Goal: Task Accomplishment & Management: Complete application form

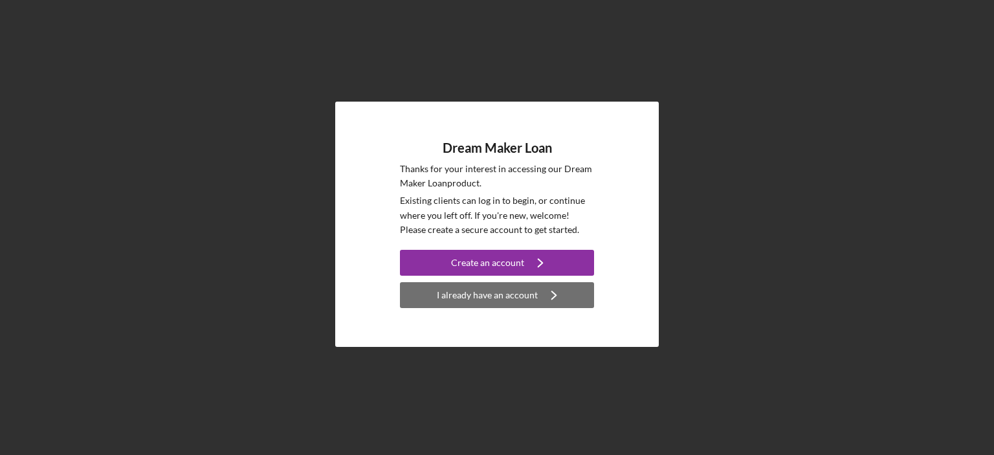
click at [506, 300] on div "I already have an account" at bounding box center [487, 295] width 101 height 26
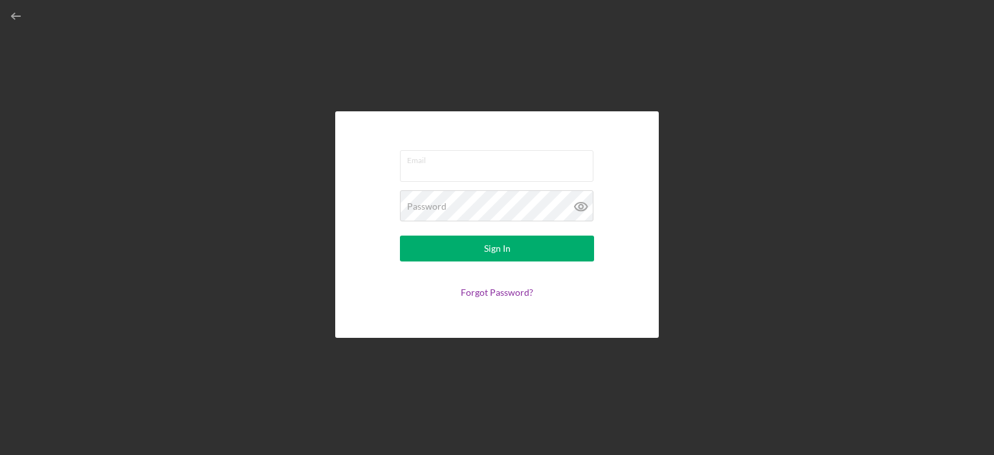
type input "[EMAIL_ADDRESS][DOMAIN_NAME]"
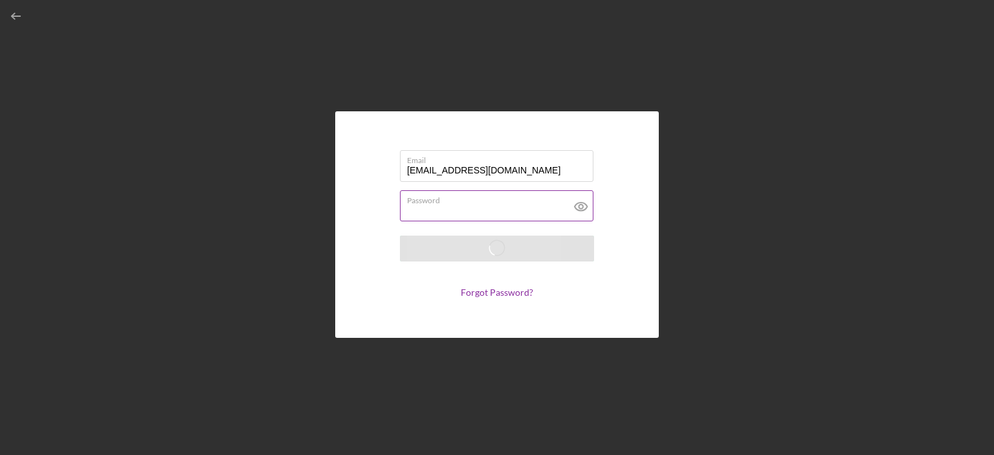
click at [579, 208] on icon at bounding box center [581, 207] width 4 height 4
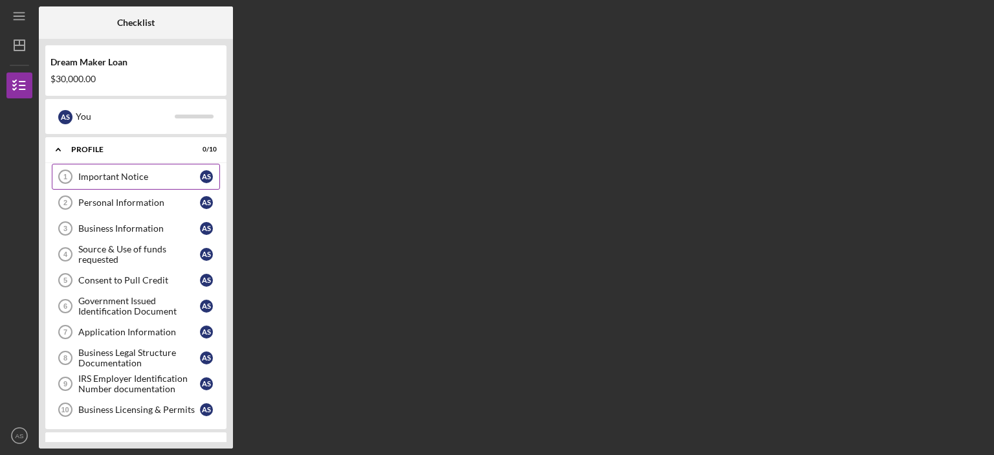
click at [118, 175] on div "Important Notice" at bounding box center [139, 177] width 122 height 10
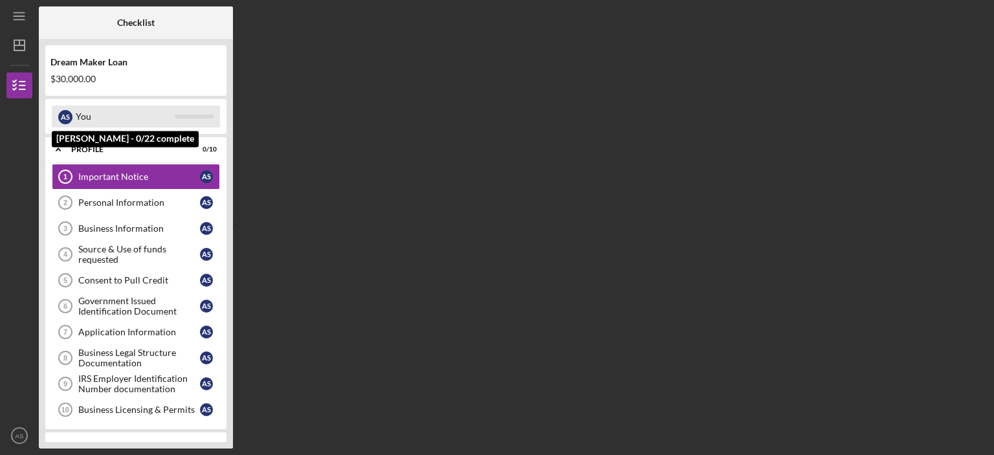
click at [84, 121] on div "You" at bounding box center [125, 117] width 99 height 22
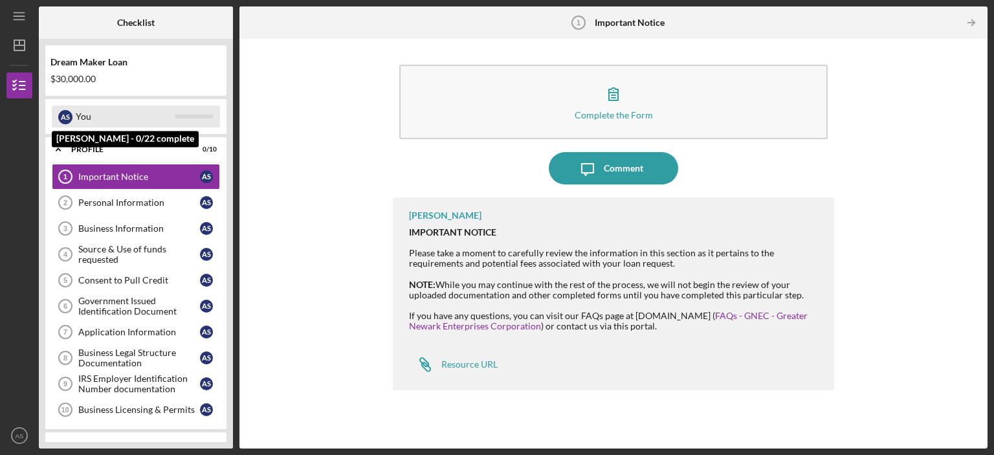
click at [62, 112] on div "A S" at bounding box center [65, 117] width 14 height 14
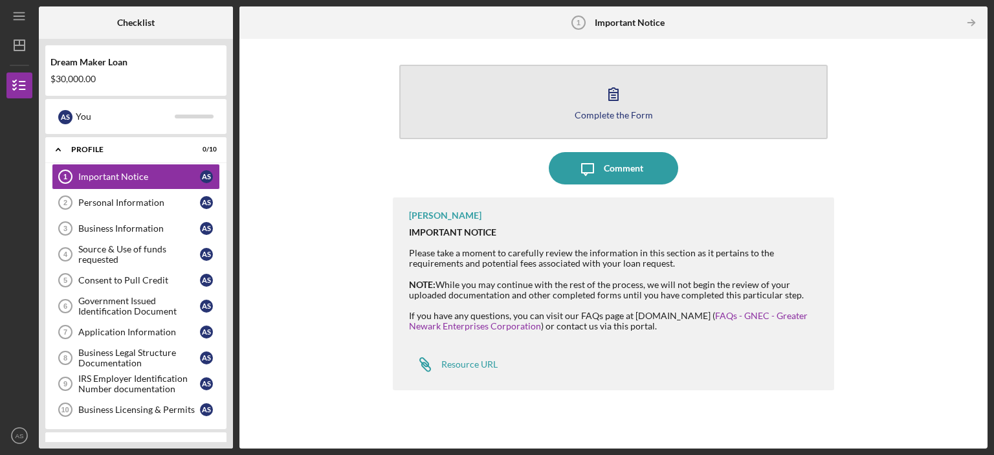
click at [622, 102] on icon "button" at bounding box center [614, 94] width 32 height 32
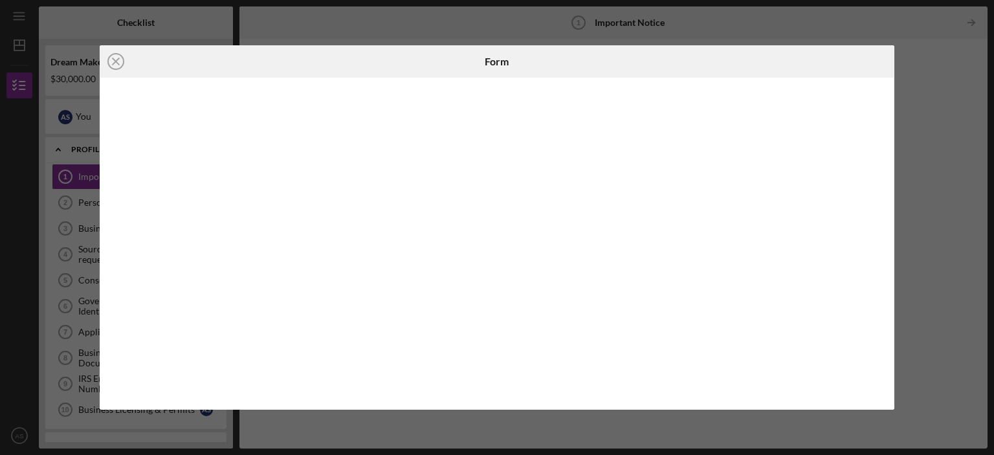
click at [916, 180] on div "Icon/Close Form" at bounding box center [497, 227] width 994 height 455
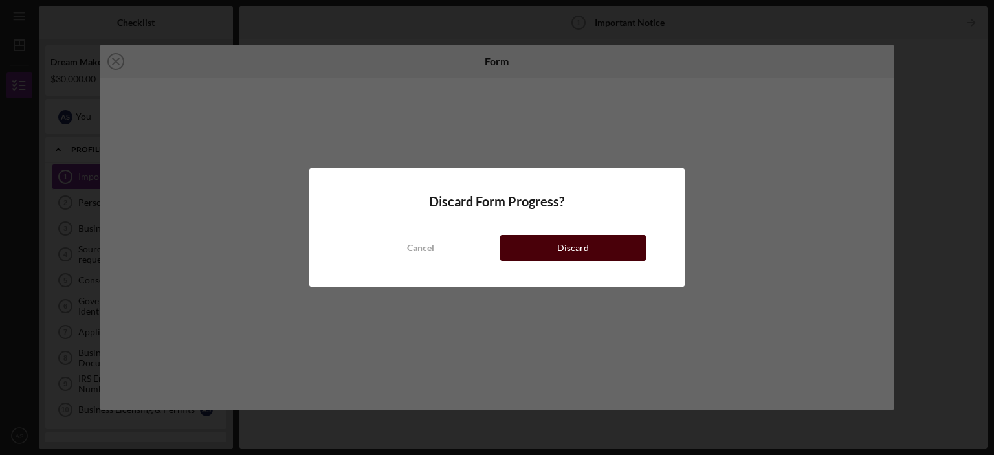
click at [557, 252] on button "Discard" at bounding box center [573, 248] width 146 height 26
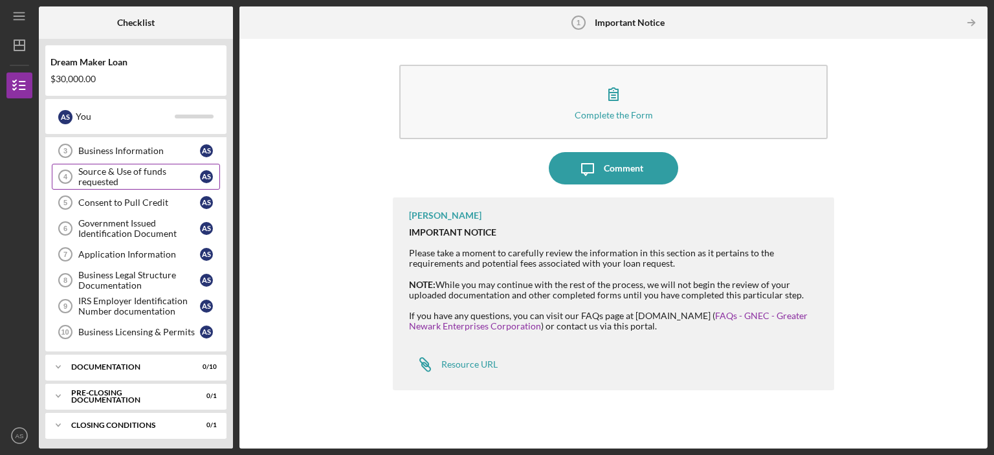
scroll to position [78, 0]
click at [118, 151] on div "Business Information" at bounding box center [139, 151] width 122 height 10
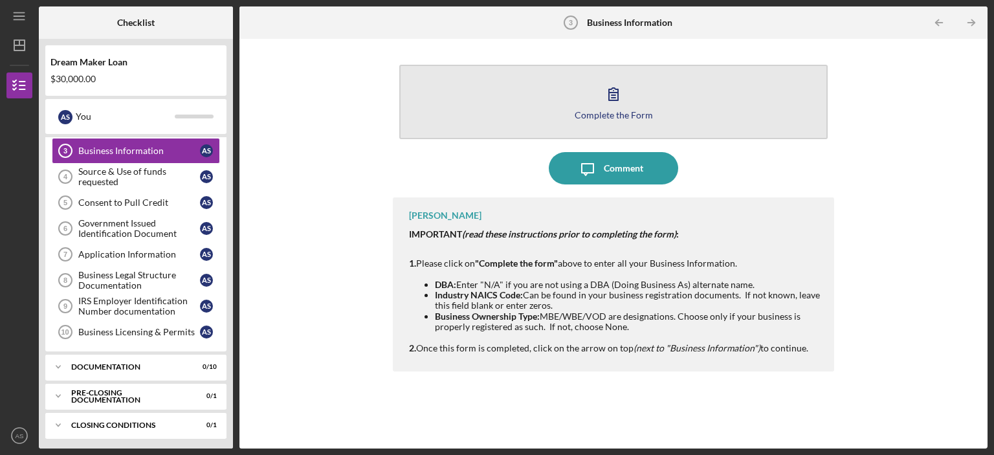
click at [612, 98] on icon "button" at bounding box center [613, 94] width 9 height 12
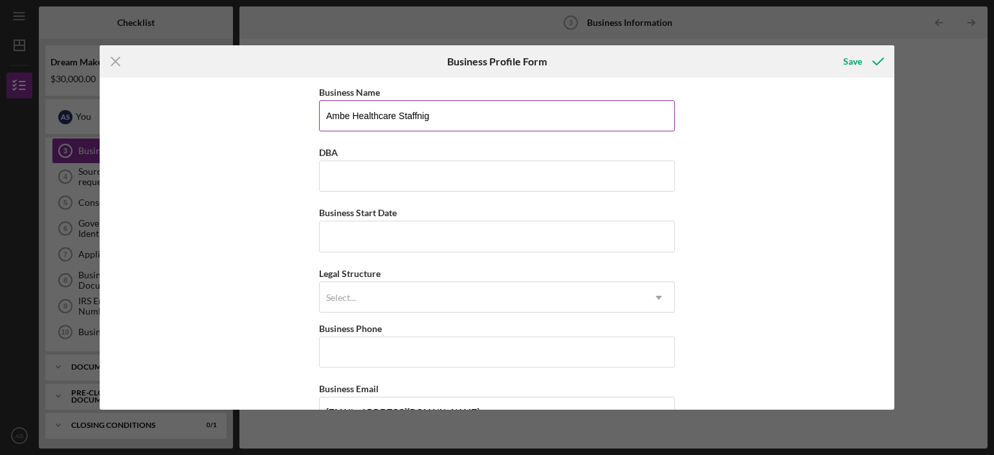
click at [445, 129] on input "Ambe Healthcare Staffnig" at bounding box center [497, 115] width 356 height 31
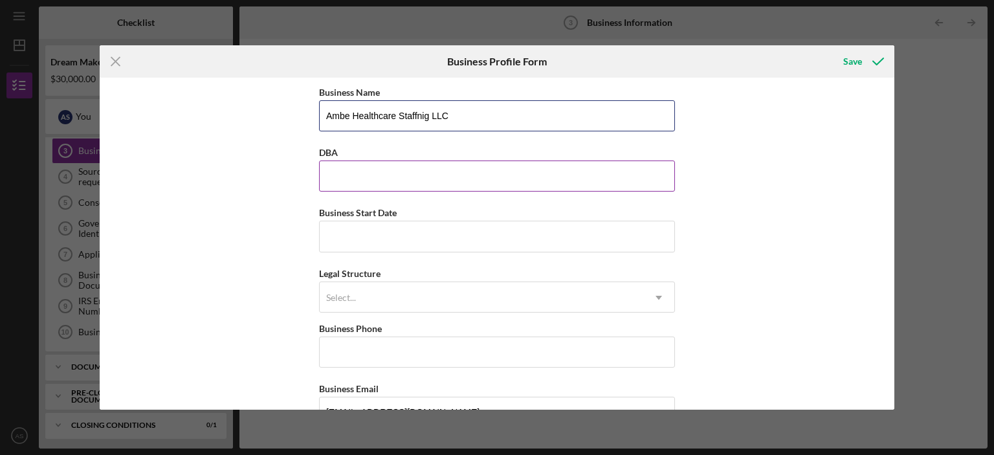
type input "Ambe Healthcare Staffnig LLC"
click at [430, 174] on input "DBA" at bounding box center [497, 176] width 356 height 31
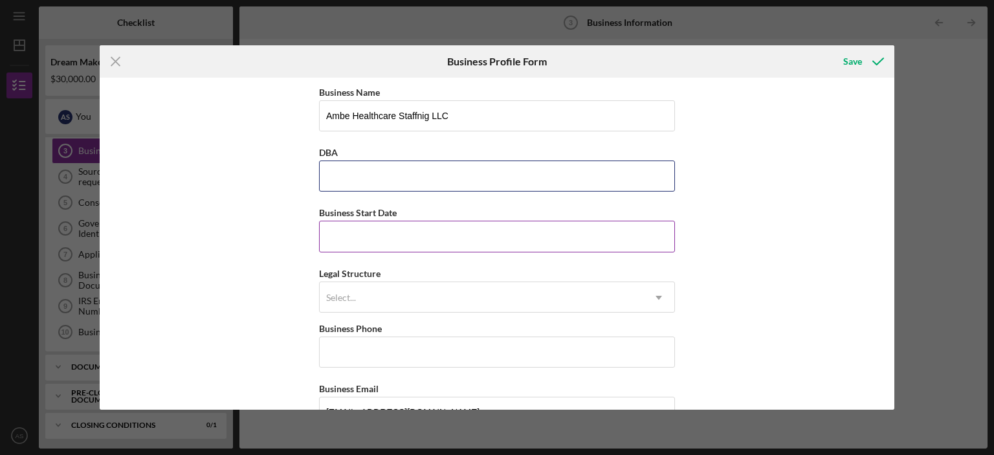
paste input "Ambe Healthcare Staffnig LLC"
type input "Ambe Healthcare Staffnig LLC"
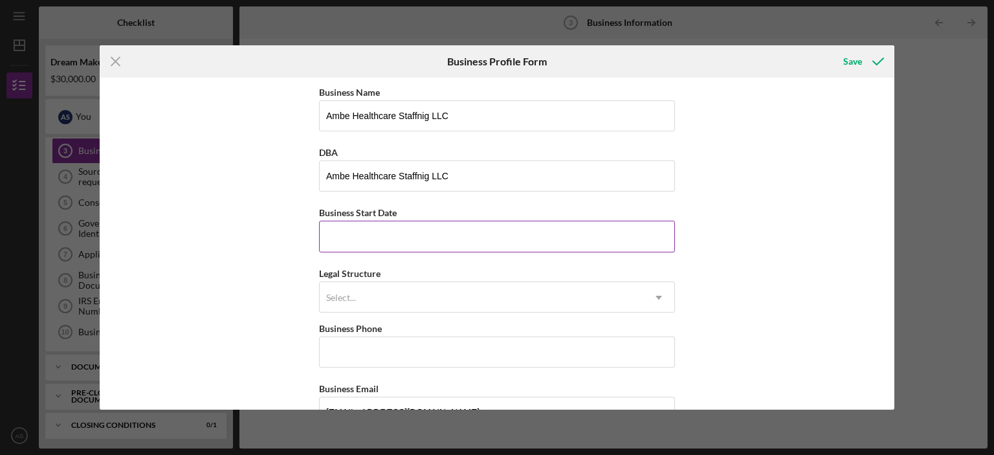
click at [428, 240] on input "Business Start Date" at bounding box center [497, 236] width 356 height 31
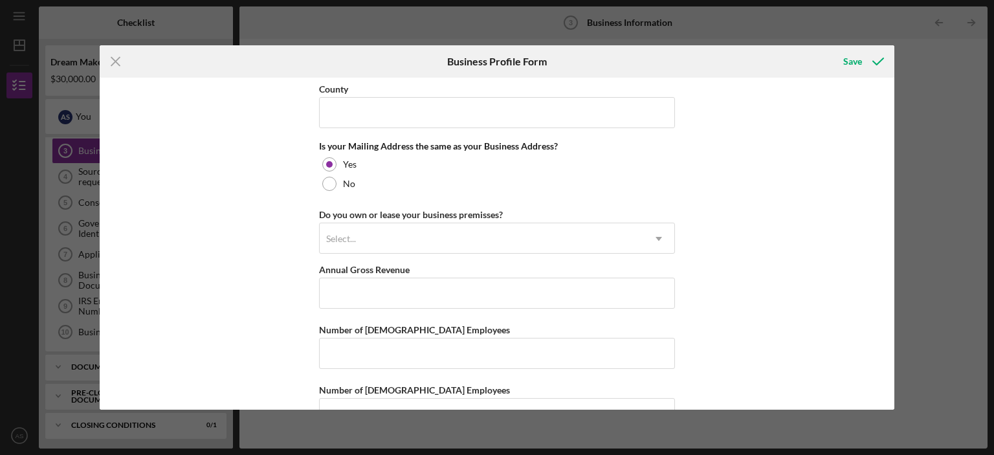
scroll to position [987, 0]
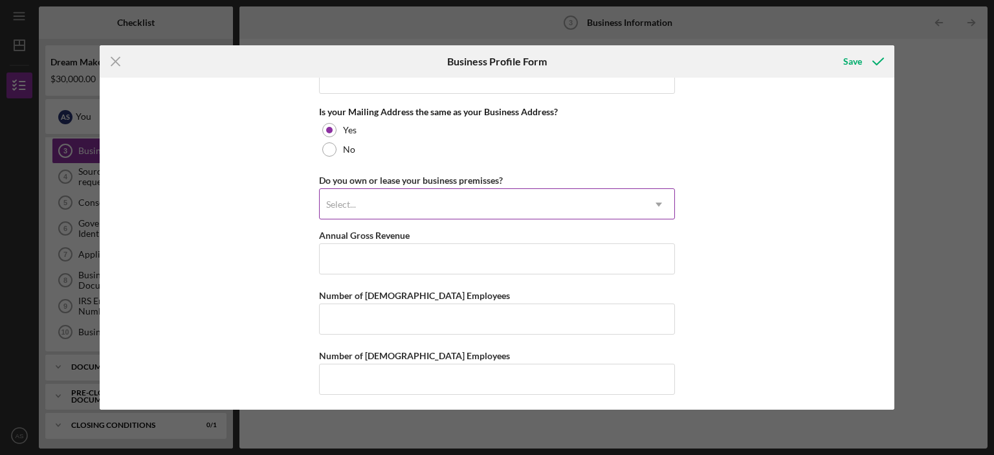
click at [427, 214] on div "Select..." at bounding box center [482, 205] width 324 height 30
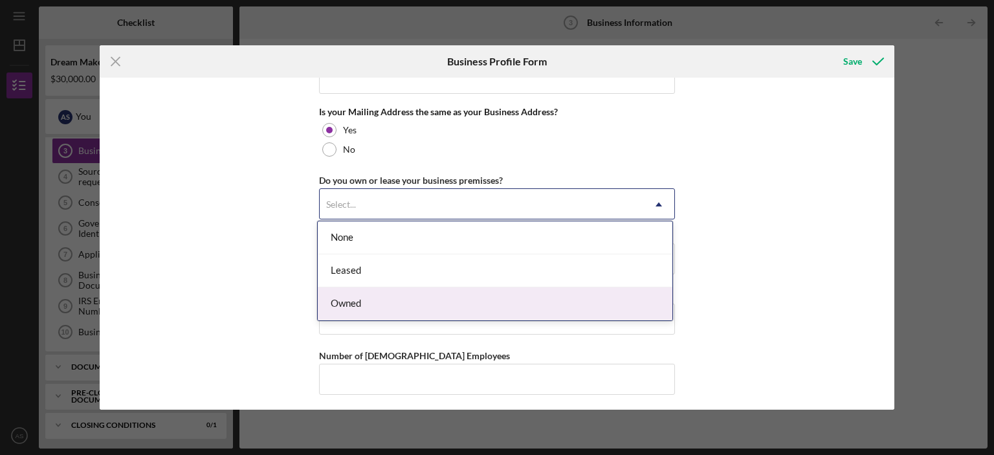
click at [414, 304] on div "Owned" at bounding box center [495, 303] width 355 height 33
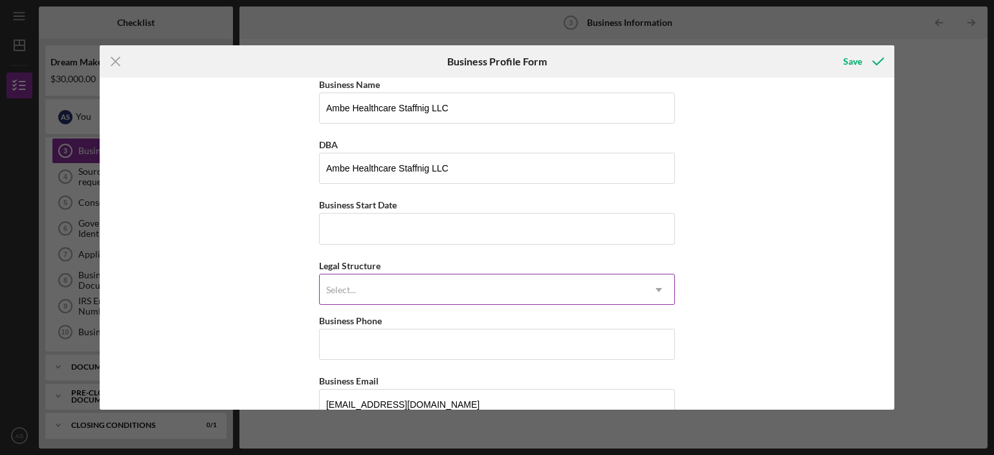
scroll to position [0, 0]
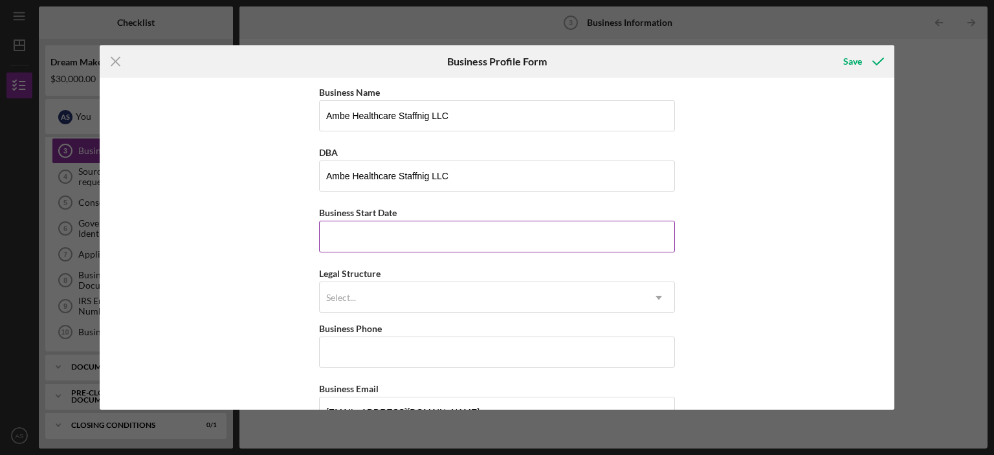
click at [357, 238] on input "Business Start Date" at bounding box center [497, 236] width 356 height 31
type input "[DATE]"
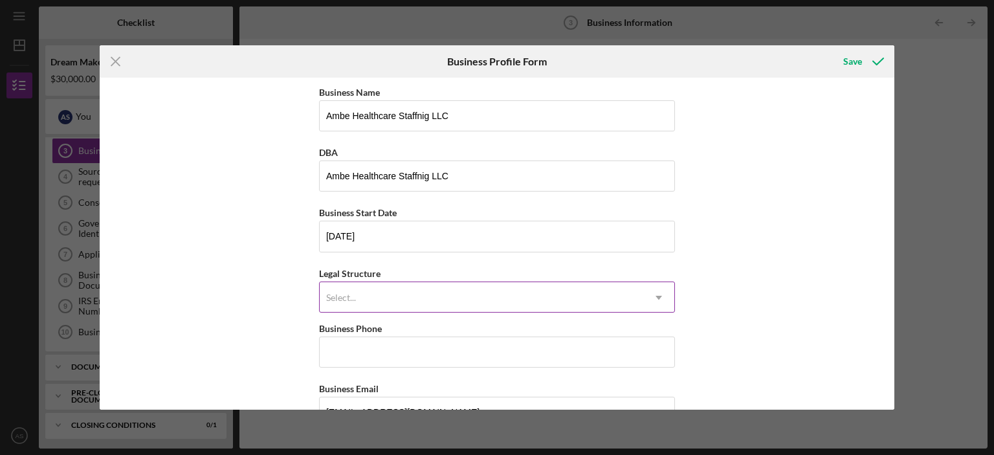
click at [381, 295] on div "Select..." at bounding box center [482, 298] width 324 height 30
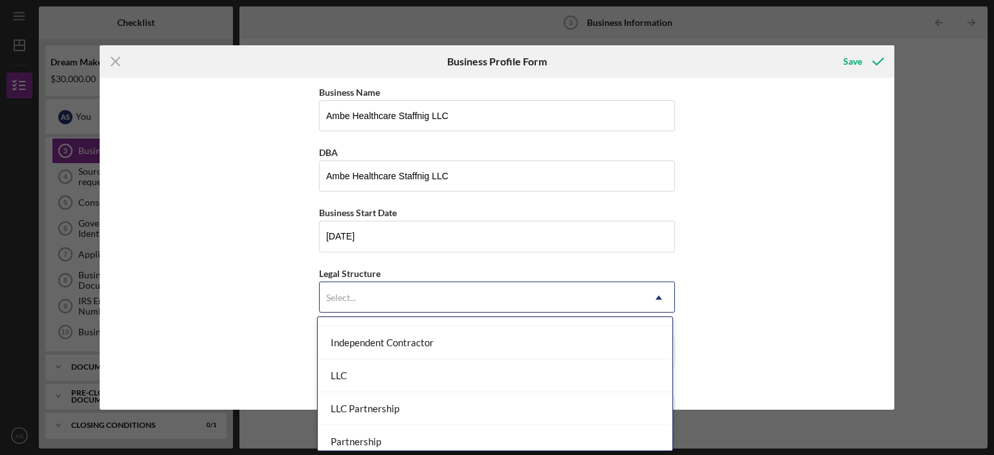
scroll to position [194, 0]
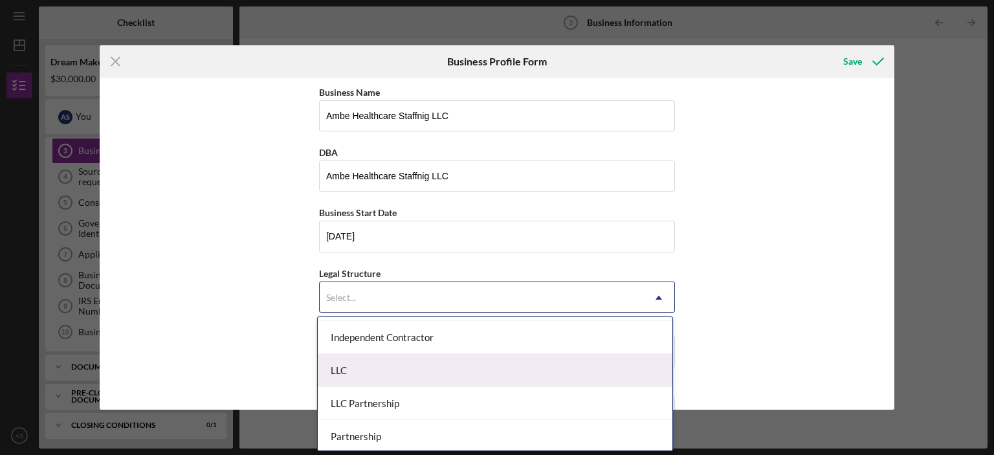
click at [471, 381] on div "LLC" at bounding box center [495, 370] width 355 height 33
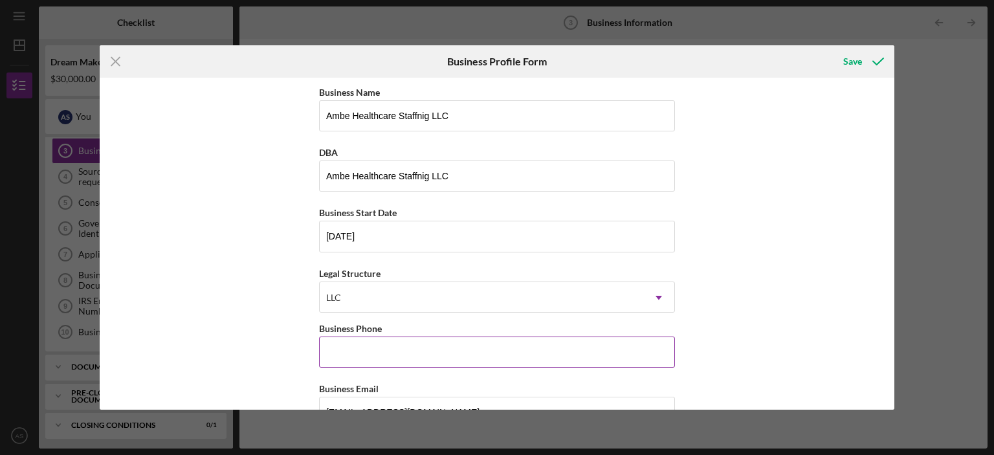
click at [403, 359] on input "Business Phone" at bounding box center [497, 352] width 356 height 31
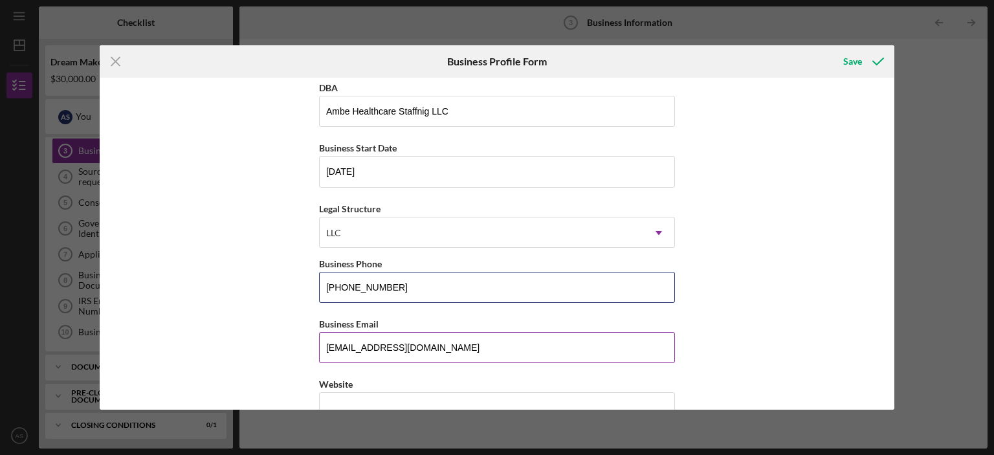
type input "[PHONE_NUMBER]"
drag, startPoint x: 419, startPoint y: 351, endPoint x: 324, endPoint y: 349, distance: 95.2
click at [324, 349] on input "[EMAIL_ADDRESS][DOMAIN_NAME]" at bounding box center [497, 347] width 356 height 31
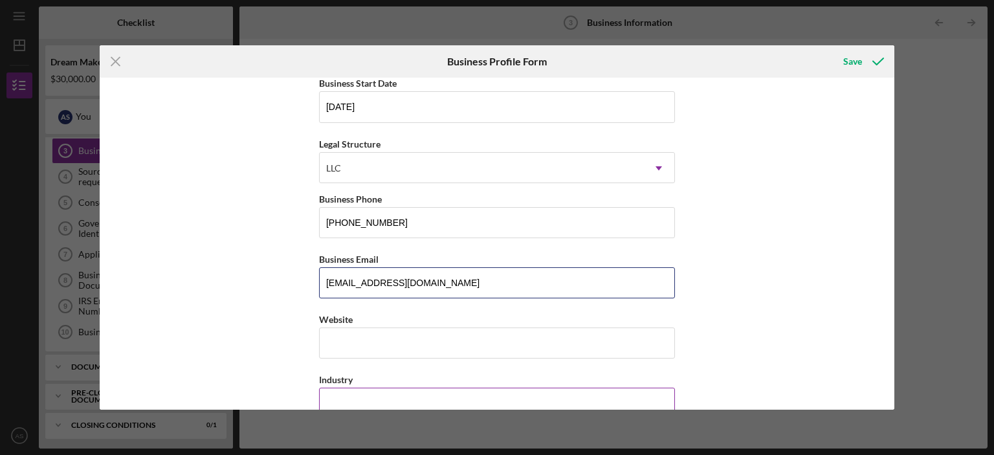
scroll to position [194, 0]
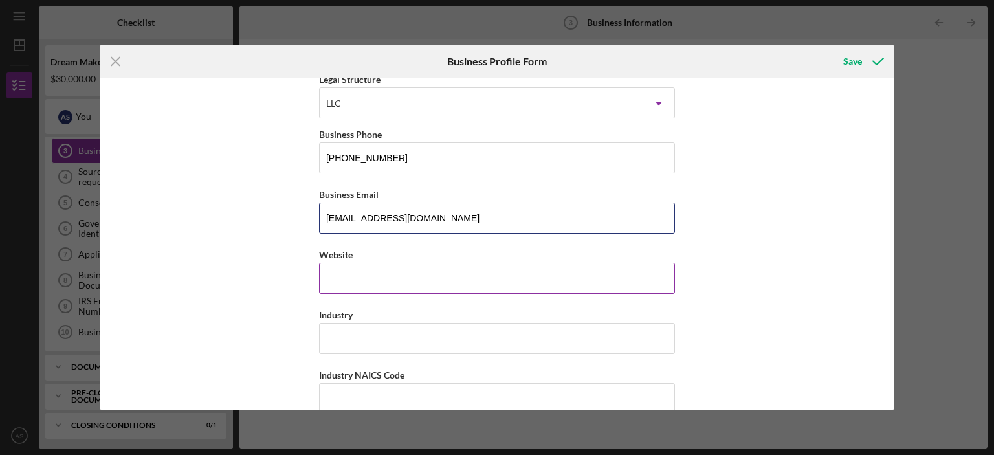
type input "[EMAIL_ADDRESS][DOMAIN_NAME]"
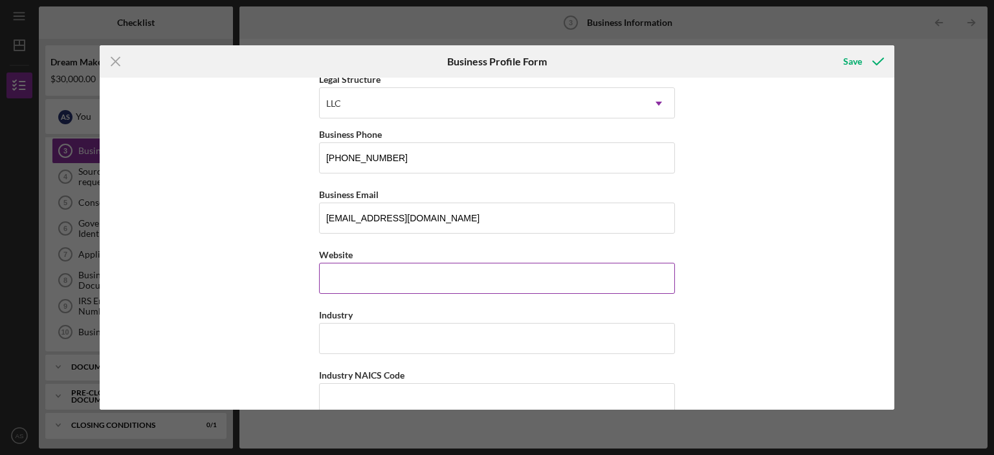
click at [467, 267] on input "Website" at bounding box center [497, 278] width 356 height 31
type input "q"
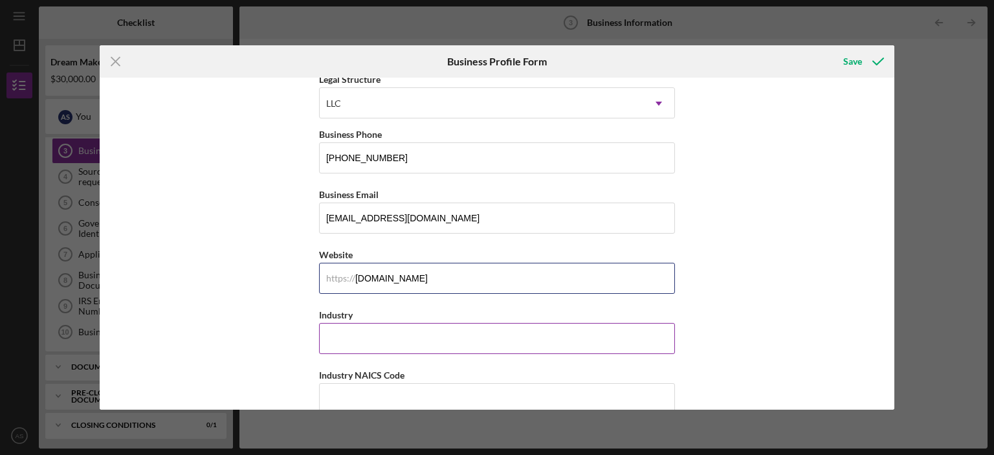
type input "[DOMAIN_NAME]"
click at [429, 315] on div "Industry" at bounding box center [497, 315] width 356 height 16
click at [442, 334] on input "Industry" at bounding box center [497, 338] width 356 height 31
type input "Healthcare indusry"
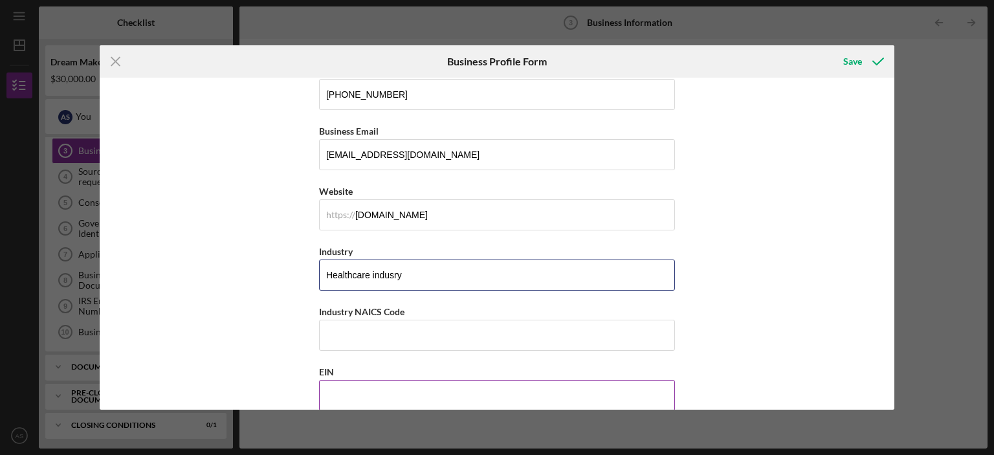
scroll to position [324, 0]
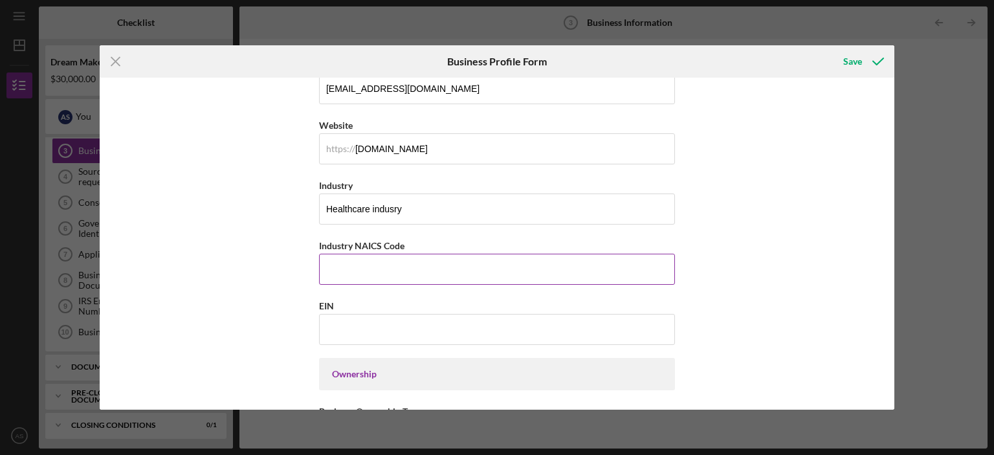
click at [409, 254] on input "Industry NAICS Code" at bounding box center [497, 269] width 356 height 31
click at [414, 259] on input "561320" at bounding box center [497, 269] width 356 height 31
click at [383, 254] on input "561320" at bounding box center [497, 269] width 356 height 31
click at [385, 263] on input "561320" at bounding box center [497, 269] width 356 height 31
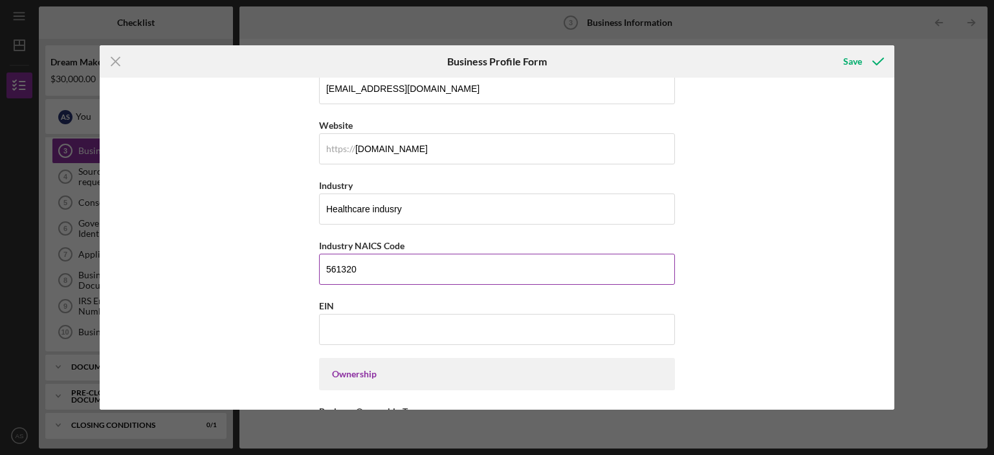
click at [385, 263] on input "561320" at bounding box center [497, 269] width 356 height 31
type input "561320"
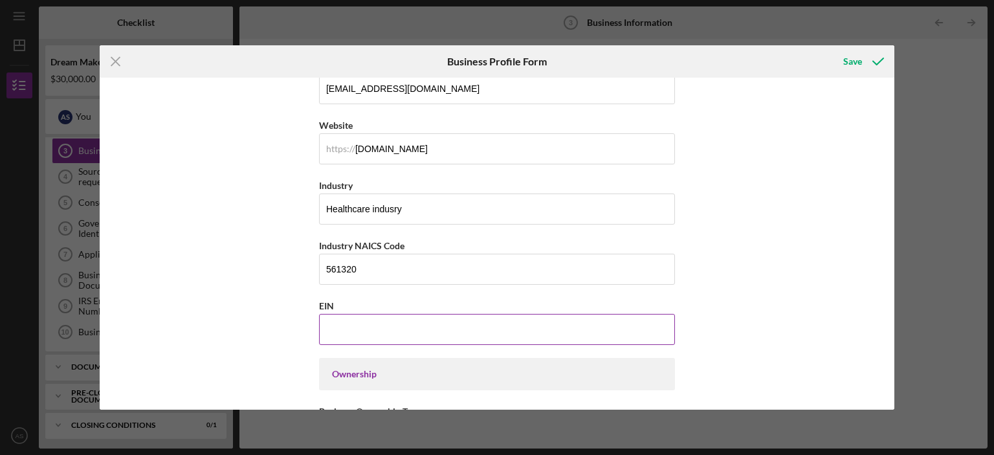
click at [418, 335] on input "EIN" at bounding box center [497, 329] width 356 height 31
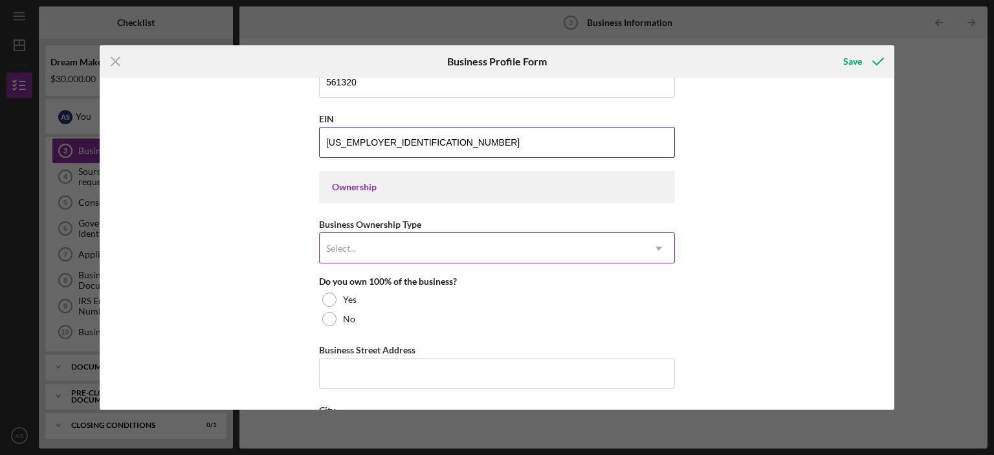
scroll to position [518, 0]
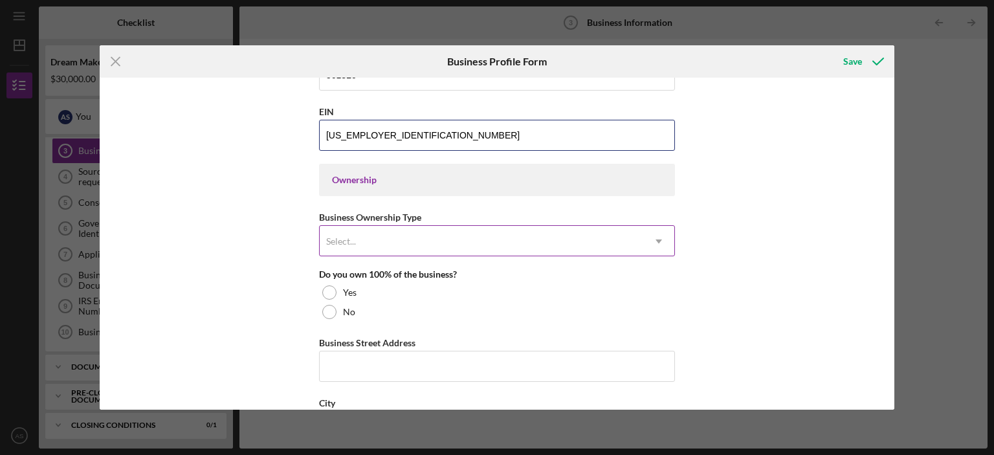
type input "[US_EMPLOYER_IDENTIFICATION_NUMBER]"
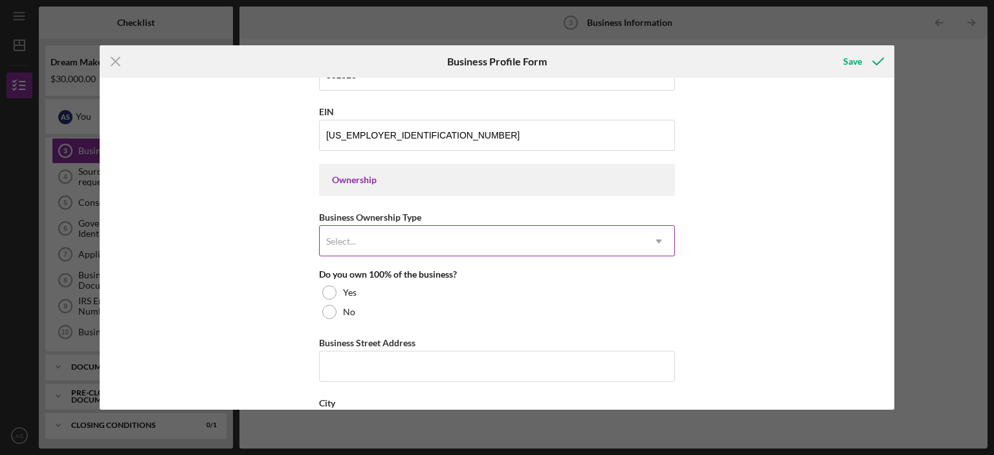
click at [409, 234] on div "Select..." at bounding box center [482, 242] width 324 height 30
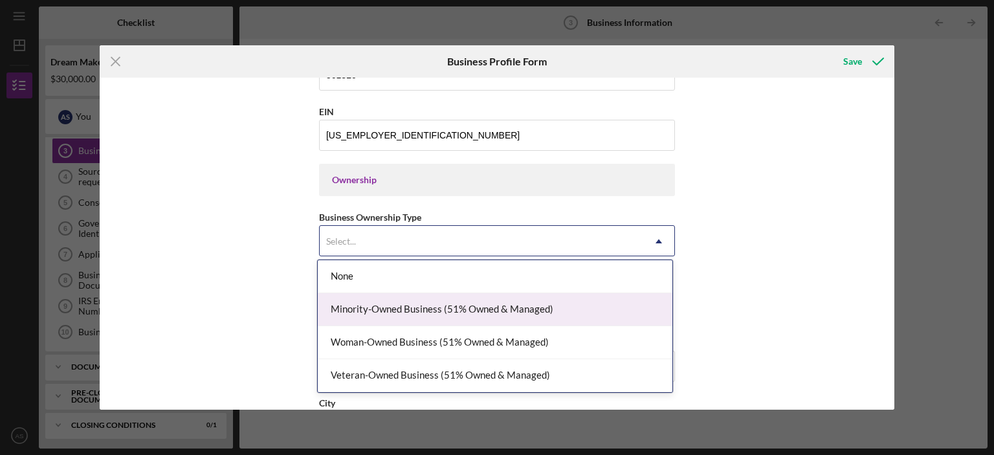
click at [617, 302] on div "Minority-Owned Business (51% Owned & Managed)" at bounding box center [495, 309] width 355 height 33
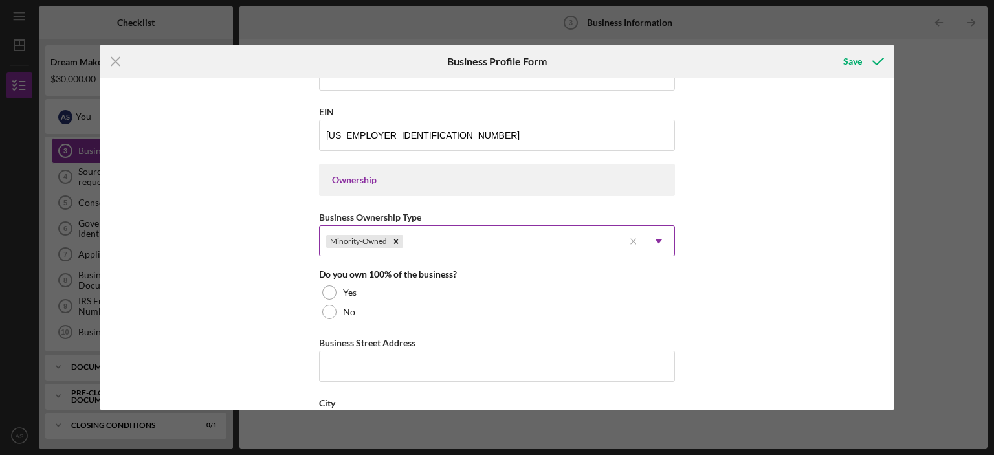
click at [616, 247] on div "Minority-Owned" at bounding box center [472, 242] width 304 height 30
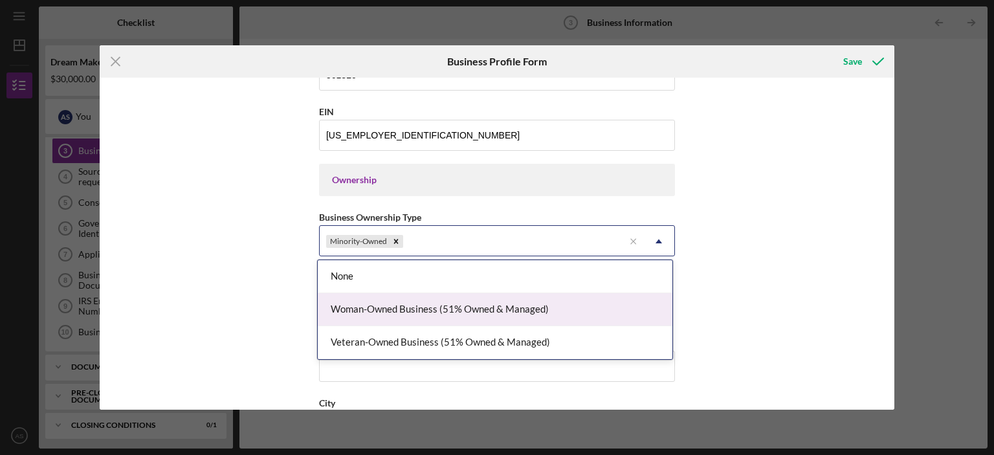
click at [554, 305] on div "Woman-Owned Business (51% Owned & Managed)" at bounding box center [495, 309] width 355 height 33
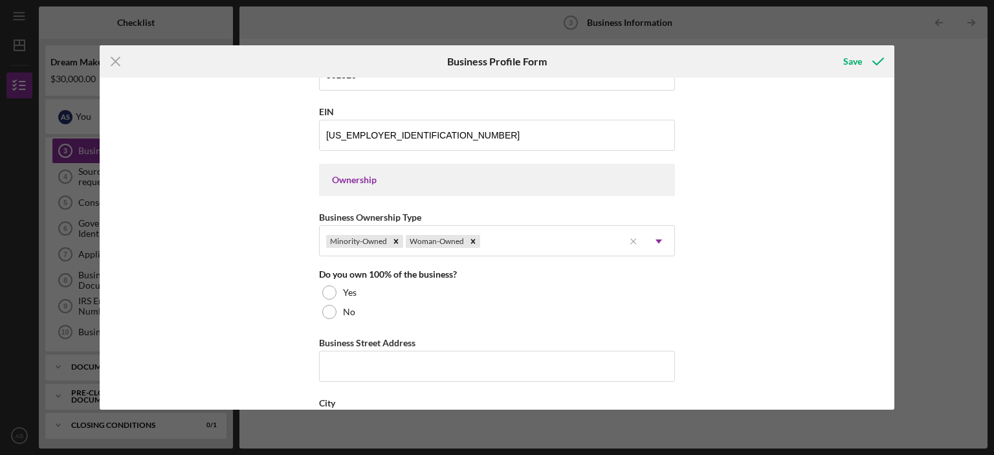
click at [913, 298] on div "Icon/Menu Close Business Profile Form Save Business Name Ambe Healthcare Staffn…" at bounding box center [497, 227] width 994 height 455
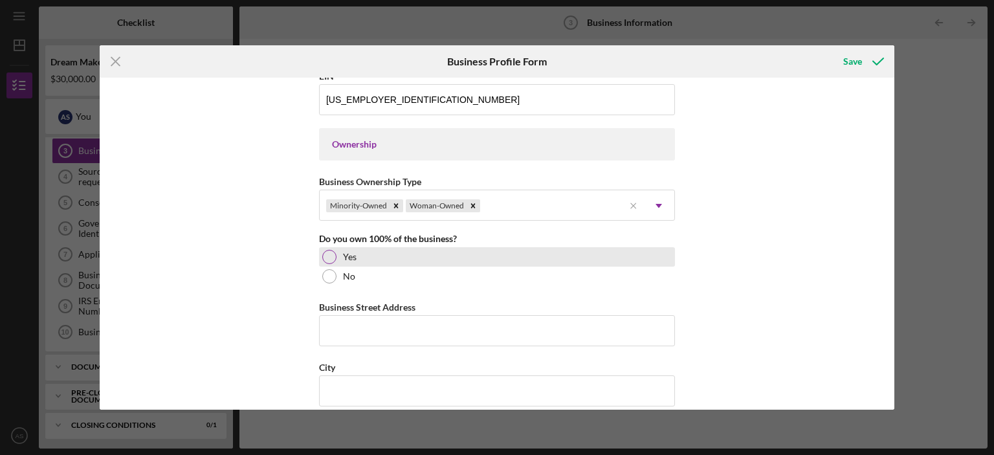
scroll to position [583, 0]
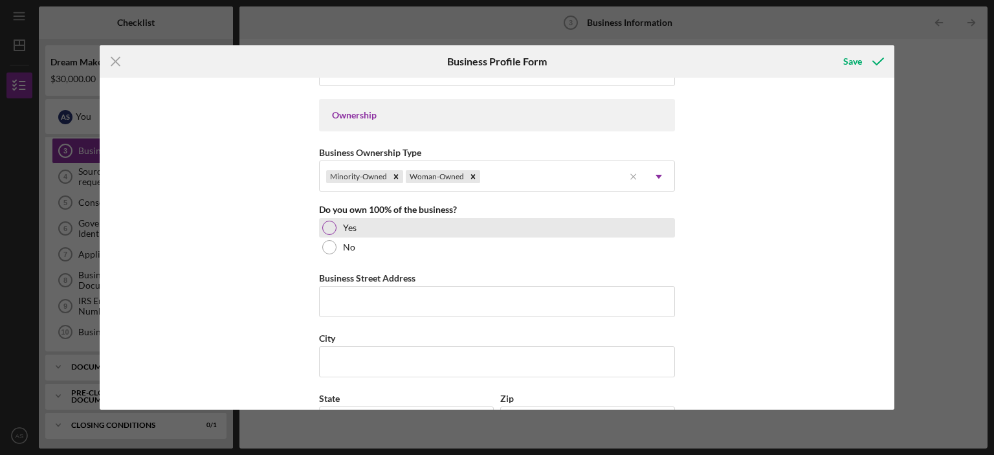
click at [344, 230] on label "Yes" at bounding box center [350, 228] width 14 height 10
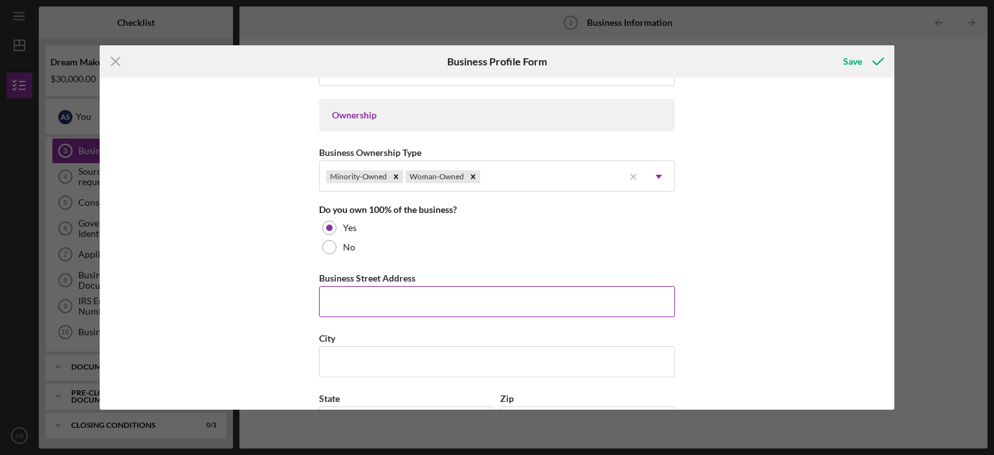
click at [417, 291] on input "Business Street Address" at bounding box center [497, 301] width 356 height 31
type input "[STREET_ADDRESS]"
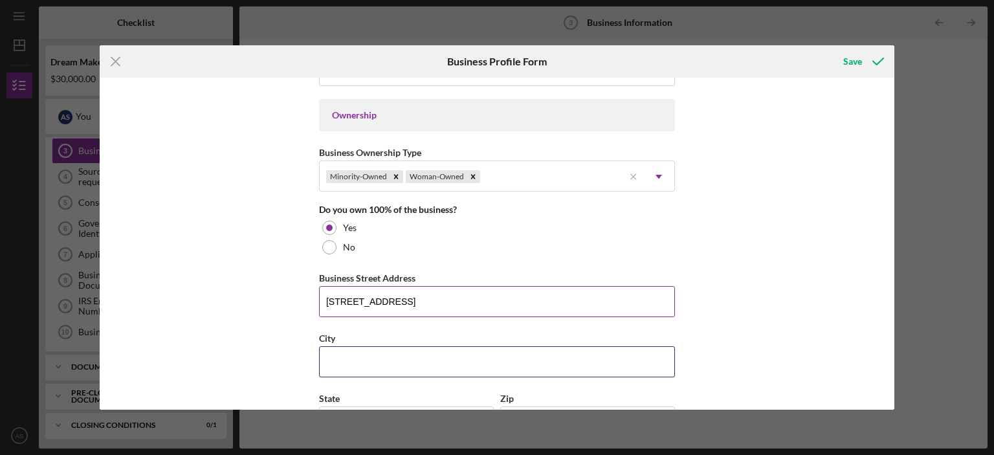
type input "Secaucus"
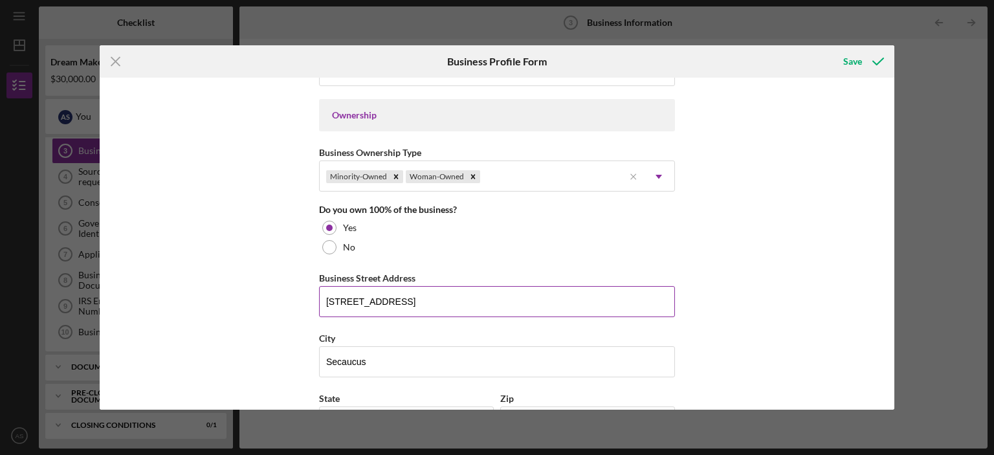
type input "[US_STATE]"
type input "07094"
type input "[US_STATE]"
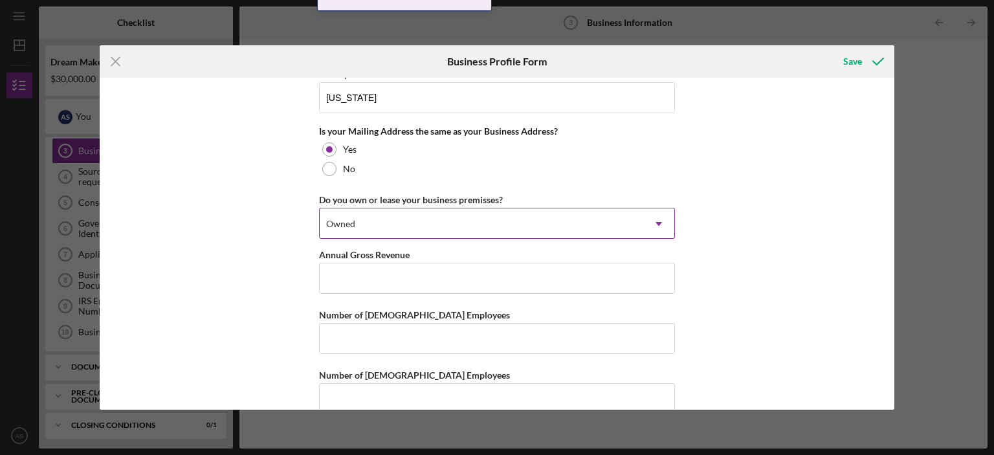
scroll to position [971, 0]
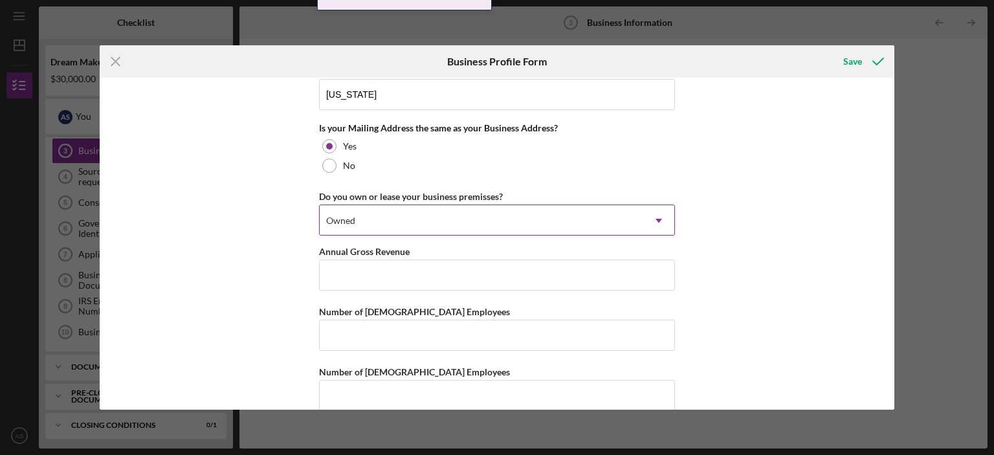
click at [432, 216] on div "Owned" at bounding box center [482, 221] width 324 height 30
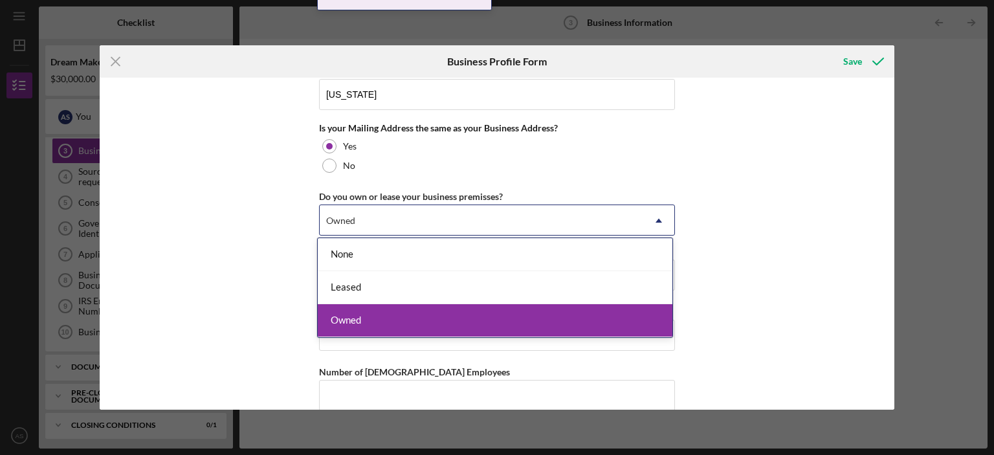
click at [418, 307] on div "Owned" at bounding box center [495, 320] width 355 height 33
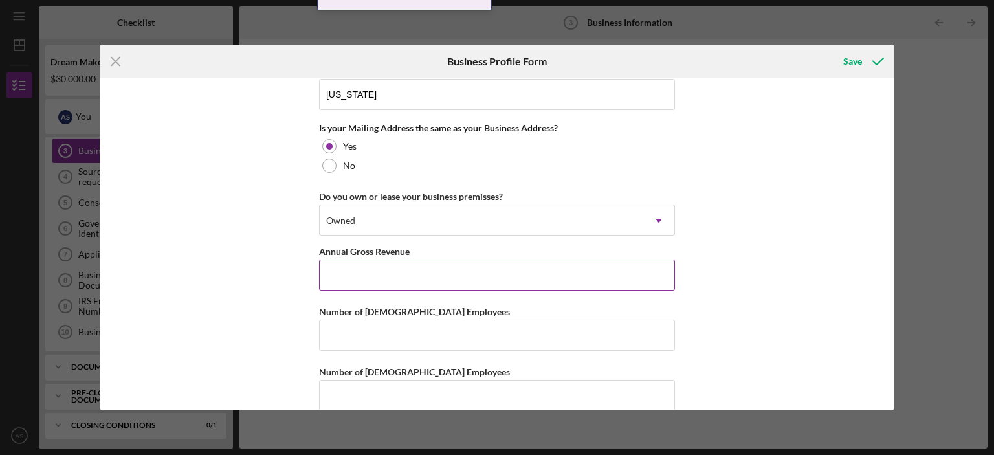
click at [424, 274] on input "Annual Gross Revenue" at bounding box center [497, 275] width 356 height 31
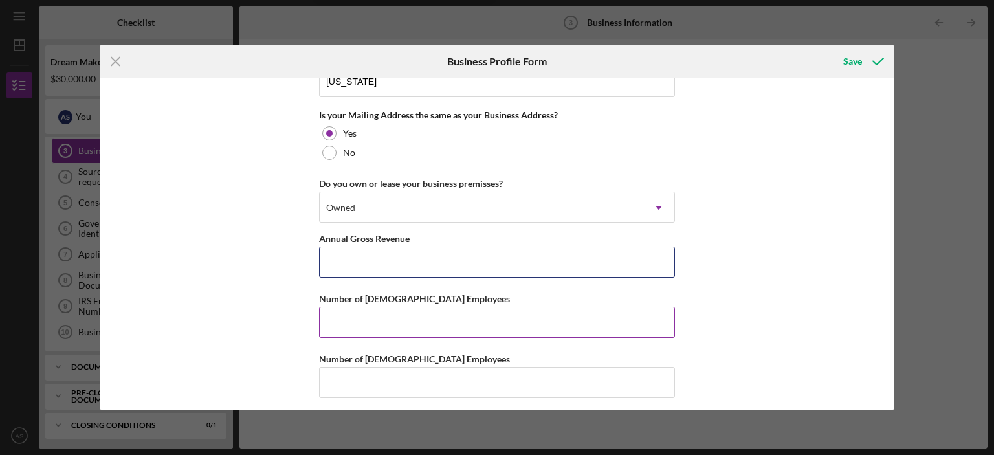
scroll to position [987, 0]
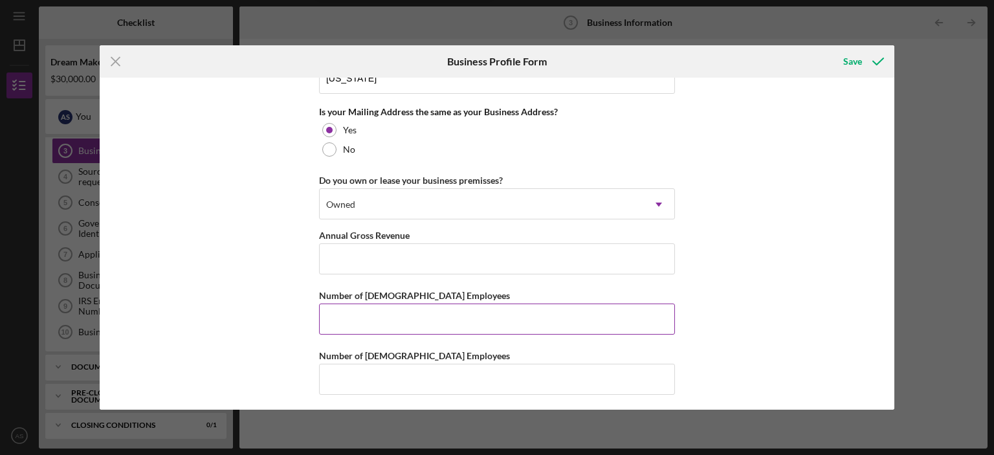
click at [463, 310] on input "Number of [DEMOGRAPHIC_DATA] Employees" at bounding box center [497, 319] width 356 height 31
click at [456, 310] on input "Number of [DEMOGRAPHIC_DATA] Employees" at bounding box center [497, 319] width 356 height 31
type input "0"
type input "50"
drag, startPoint x: 290, startPoint y: 249, endPoint x: 276, endPoint y: 251, distance: 13.7
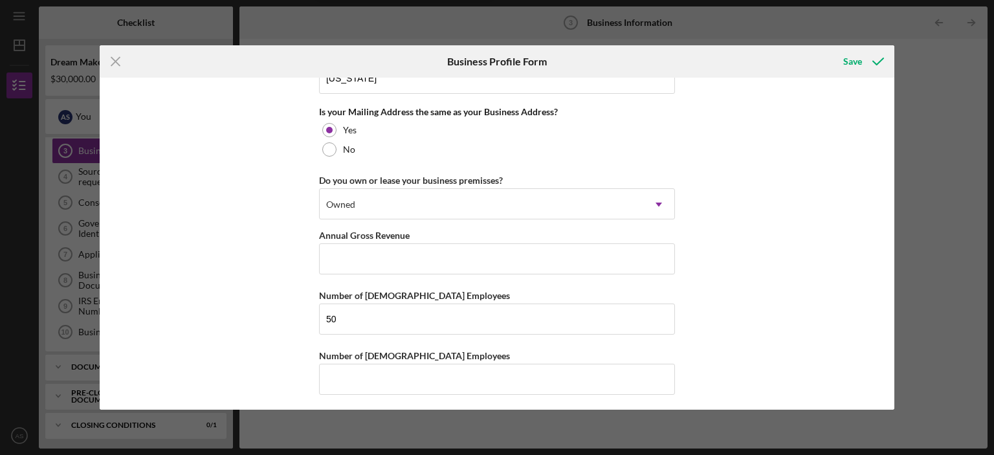
click at [288, 250] on div "Business Name Ambe Healthcare Staffnig LLC DBA Ambe Healthcare Staffnig LLC Bus…" at bounding box center [498, 243] width 796 height 331
click at [414, 201] on div "Owned" at bounding box center [482, 205] width 324 height 30
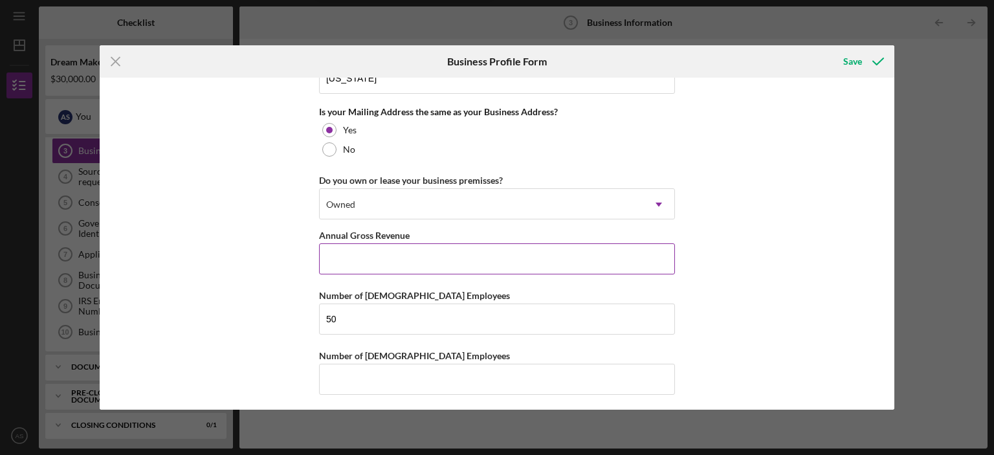
click at [409, 256] on input "Annual Gross Revenue" at bounding box center [497, 258] width 356 height 31
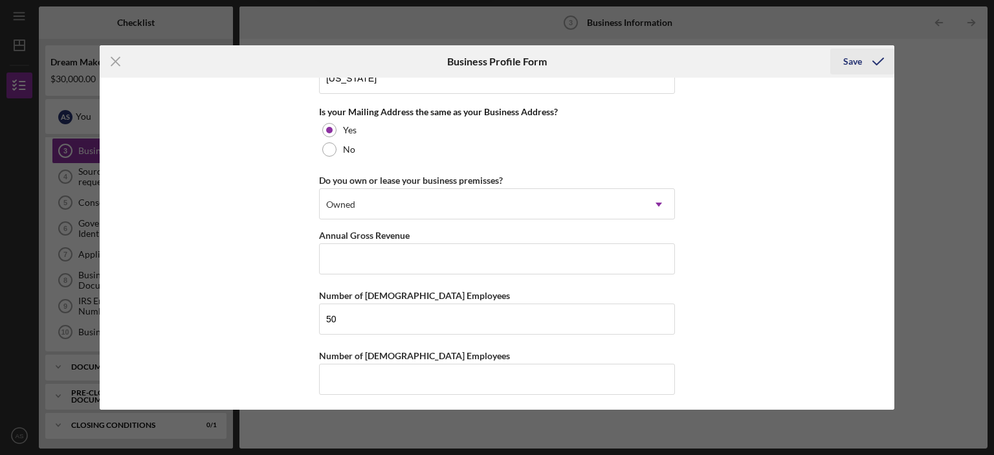
click at [875, 60] on icon "submit" at bounding box center [878, 61] width 32 height 32
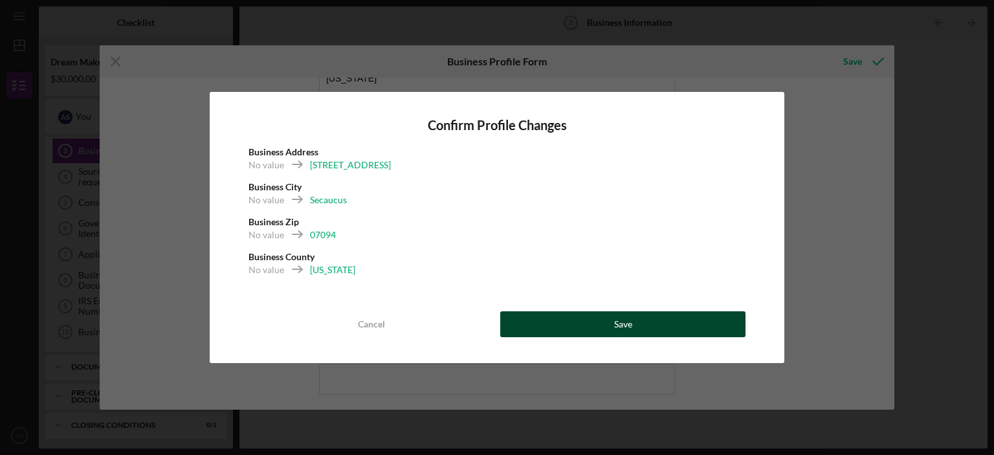
click at [555, 318] on button "Save" at bounding box center [622, 324] width 245 height 26
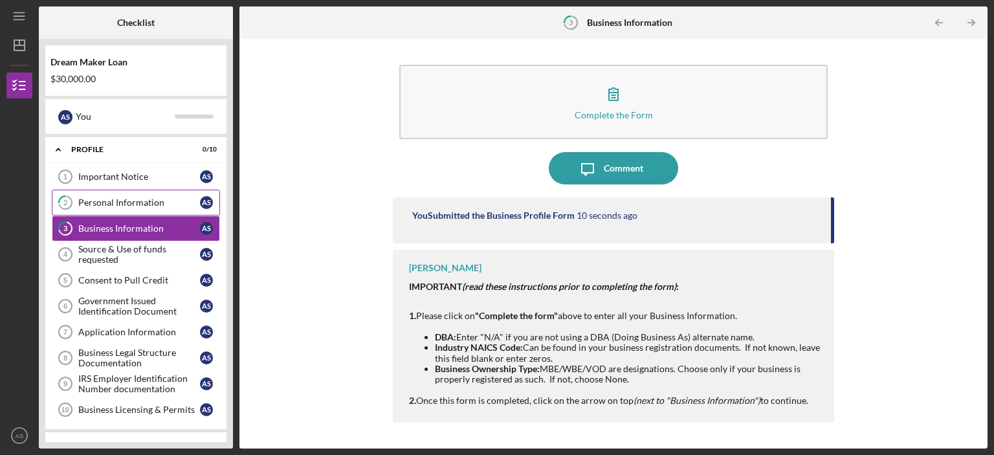
click at [132, 212] on link "2 Personal Information A S" at bounding box center [136, 203] width 168 height 26
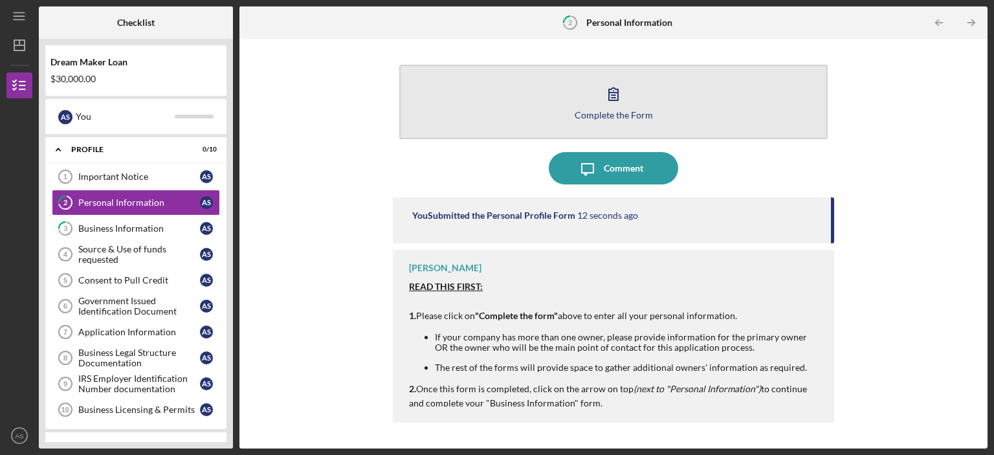
click at [608, 114] on div "Complete the Form" at bounding box center [614, 115] width 78 height 10
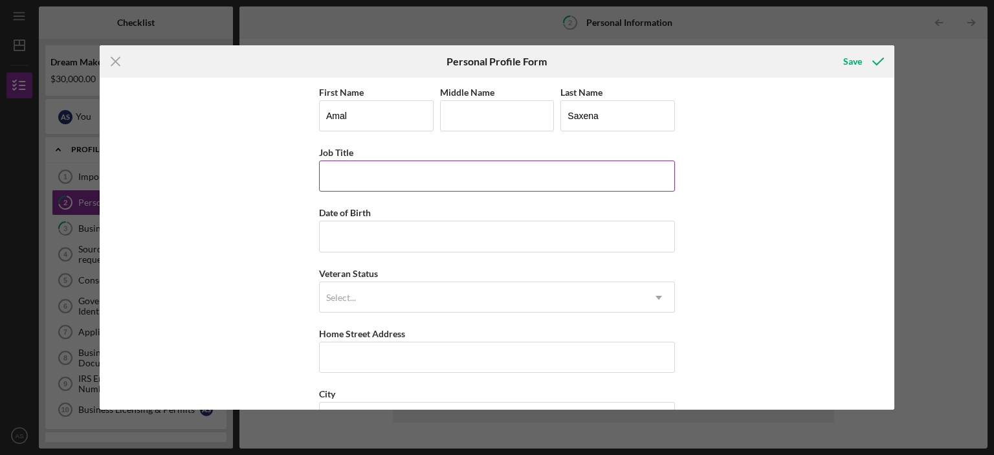
click at [427, 186] on input "Job Title" at bounding box center [497, 176] width 356 height 31
type input "Director"
